Goal: Information Seeking & Learning: Understand process/instructions

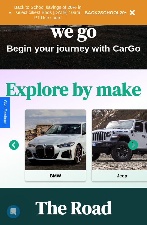
scroll to position [93, 0]
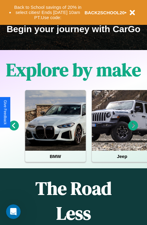
click at [133, 130] on icon at bounding box center [133, 126] width 10 height 10
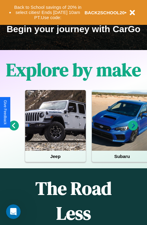
click at [133, 130] on icon at bounding box center [133, 126] width 10 height 10
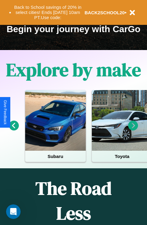
click at [14, 130] on icon at bounding box center [14, 126] width 10 height 10
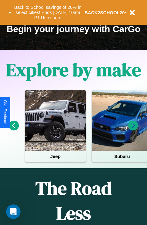
click at [133, 130] on icon at bounding box center [133, 126] width 10 height 10
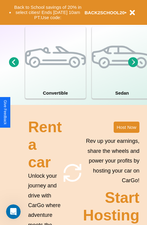
scroll to position [473, 0]
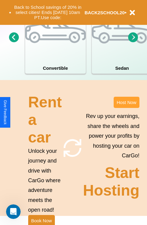
click at [127, 108] on button "Host Now" at bounding box center [127, 102] width 26 height 11
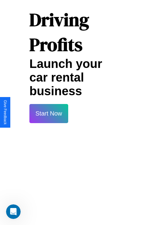
scroll to position [987, 0]
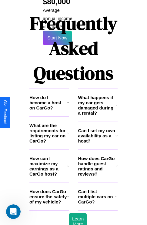
click at [49, 156] on h3 "How can I maximize my earnings as a CarGo host?" at bounding box center [48, 166] width 38 height 21
click at [49, 123] on h3 "What are the requirements for listing my car on CarGo?" at bounding box center [48, 133] width 38 height 21
click at [98, 128] on h3 "Can I set my own availability as a host?" at bounding box center [96, 135] width 37 height 15
click at [49, 189] on h3 "How does CarGo ensure the safety of my vehicle?" at bounding box center [48, 196] width 38 height 15
click at [49, 123] on h3 "What are the requirements for listing my car on CarGo?" at bounding box center [48, 133] width 38 height 21
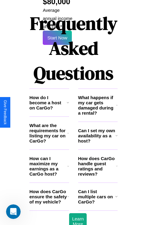
click at [116, 133] on icon at bounding box center [117, 135] width 2 height 5
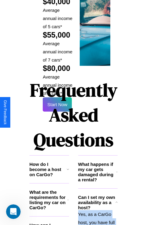
scroll to position [893, 0]
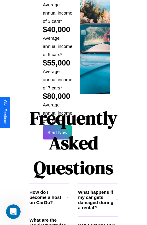
click at [57, 112] on h1 "Frequently Asked Questions" at bounding box center [73, 143] width 88 height 81
